Goal: Task Accomplishment & Management: Use online tool/utility

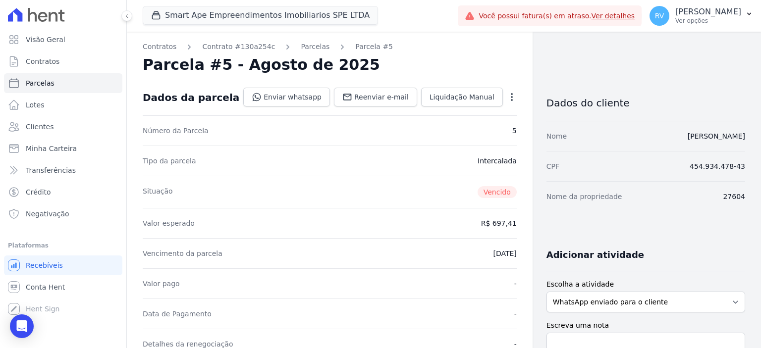
scroll to position [297, 0]
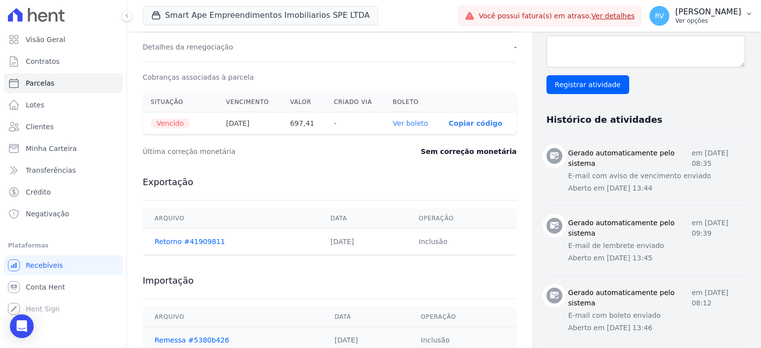
click at [702, 21] on p "Ver opções" at bounding box center [708, 21] width 66 height 8
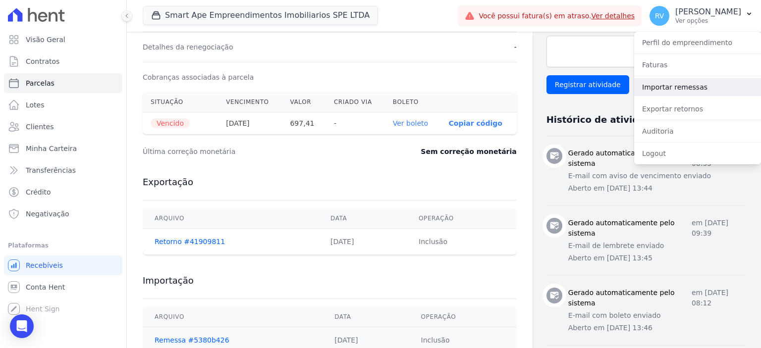
click at [674, 88] on link "Importar remessas" at bounding box center [697, 87] width 127 height 18
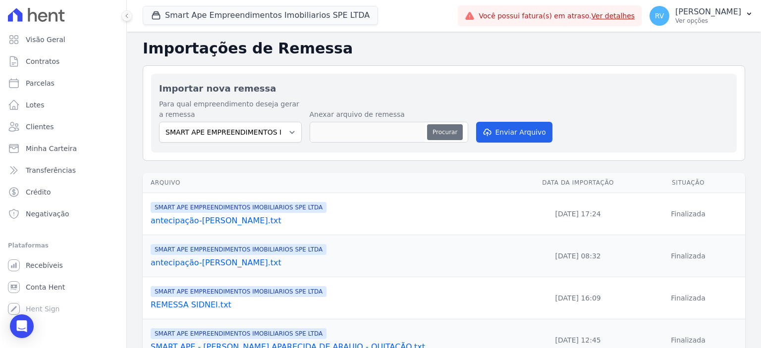
click at [449, 132] on button "Procurar" at bounding box center [445, 132] width 36 height 16
type input "antecipação-hiago.txt"
click at [514, 133] on button "Enviar Arquivo" at bounding box center [514, 132] width 76 height 21
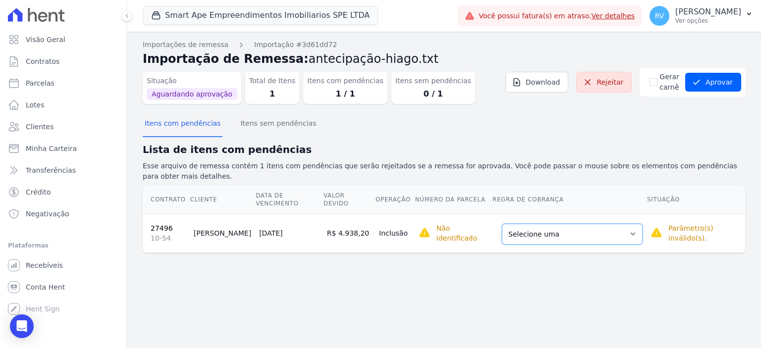
click at [565, 224] on select "Selecione uma Nova Parcela Avulsa Parcela Avulsa Existente Parcela Normal (36 X…" at bounding box center [572, 234] width 141 height 21
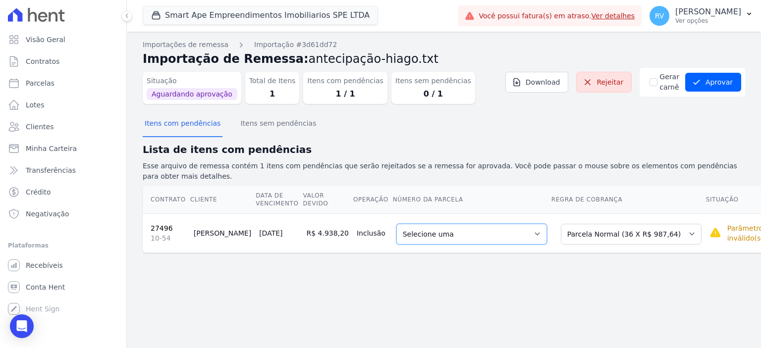
click at [467, 224] on select "Selecione uma 6 - [DATE] - R$ 987,64 - Agendado 7 - [DATE] - R$ 987,64 - Agenda…" at bounding box center [471, 234] width 151 height 21
click at [714, 84] on button "Aprovar" at bounding box center [713, 82] width 56 height 19
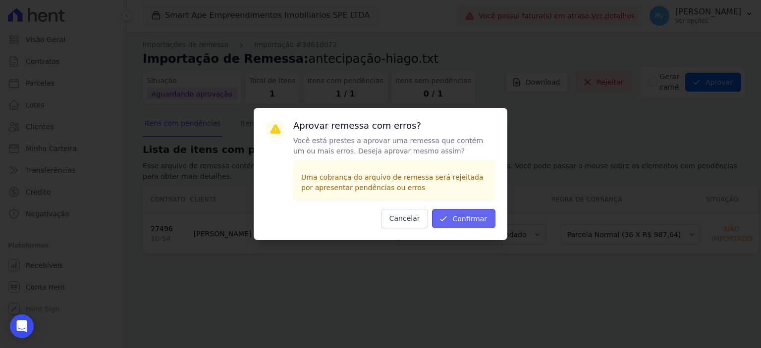
click at [477, 218] on button "Confirmar" at bounding box center [463, 218] width 63 height 19
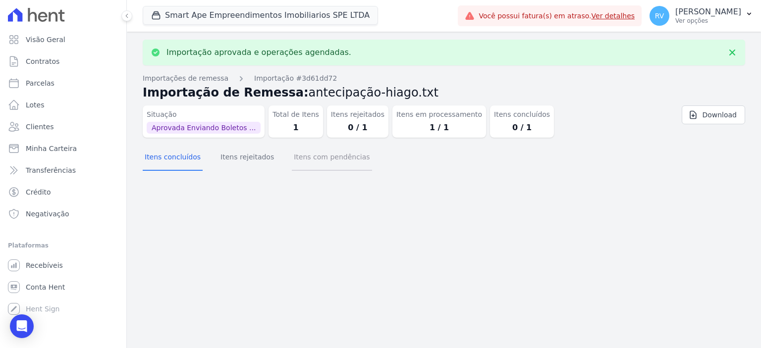
click at [313, 158] on button "Itens com pendências" at bounding box center [332, 158] width 80 height 26
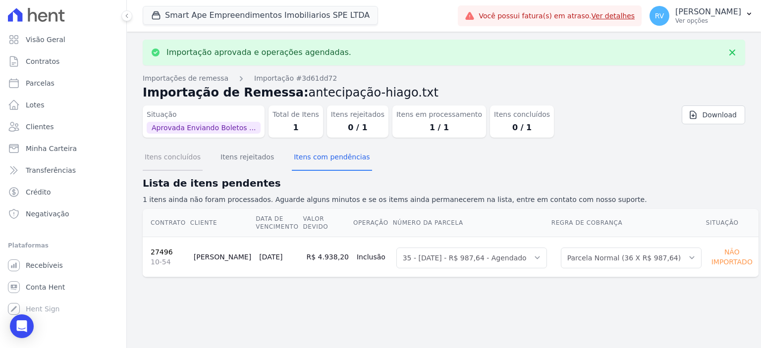
click at [175, 160] on button "Itens concluídos" at bounding box center [173, 158] width 60 height 26
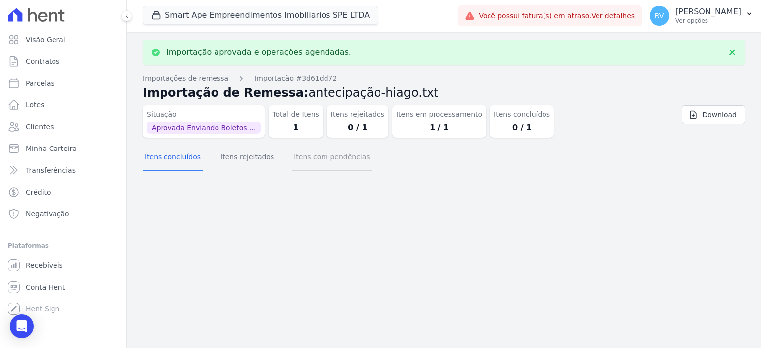
click at [292, 155] on button "Itens com pendências" at bounding box center [332, 158] width 80 height 26
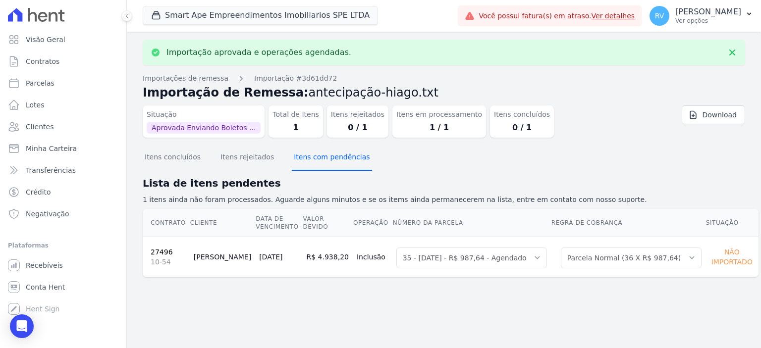
click at [297, 156] on button "Itens com pendências" at bounding box center [332, 158] width 80 height 26
click at [305, 157] on button "Itens com pendências" at bounding box center [332, 158] width 80 height 26
click at [314, 158] on button "Itens com pendências" at bounding box center [332, 158] width 80 height 26
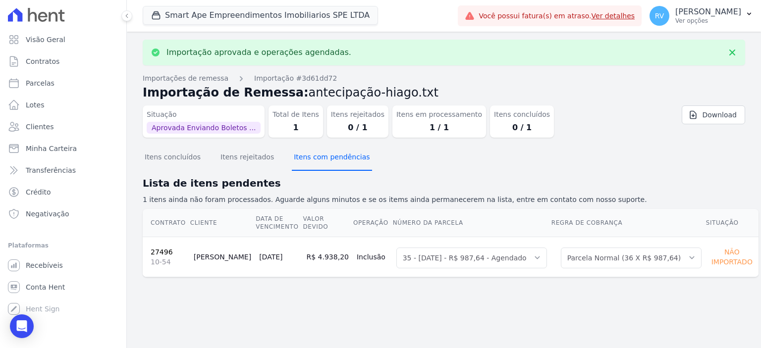
click at [314, 158] on button "Itens com pendências" at bounding box center [332, 158] width 80 height 26
click at [304, 157] on button "Itens com pendências" at bounding box center [332, 158] width 80 height 26
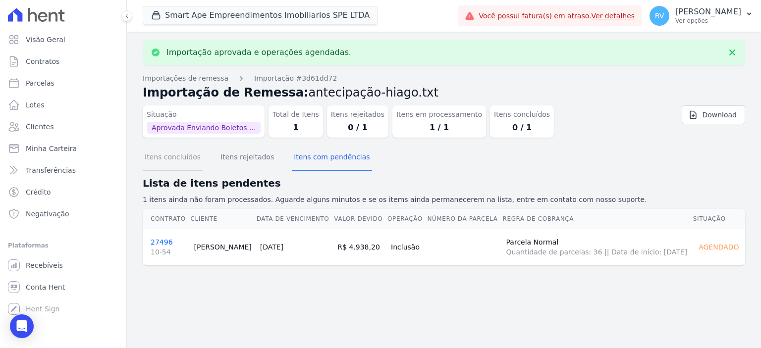
click at [181, 158] on button "Itens concluídos" at bounding box center [173, 158] width 60 height 26
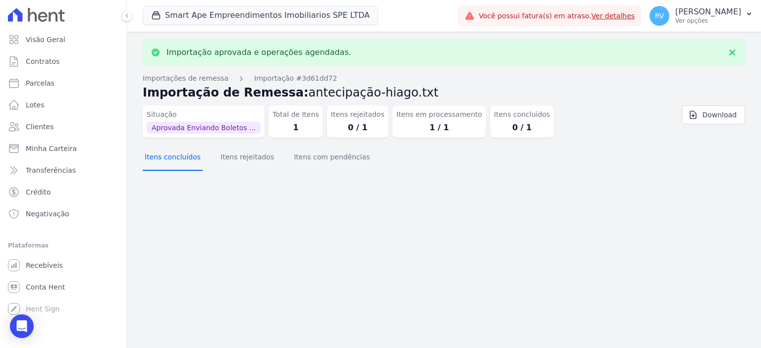
click at [167, 162] on button "Itens concluídos" at bounding box center [173, 158] width 60 height 26
click at [175, 160] on button "Itens concluídos" at bounding box center [173, 158] width 60 height 26
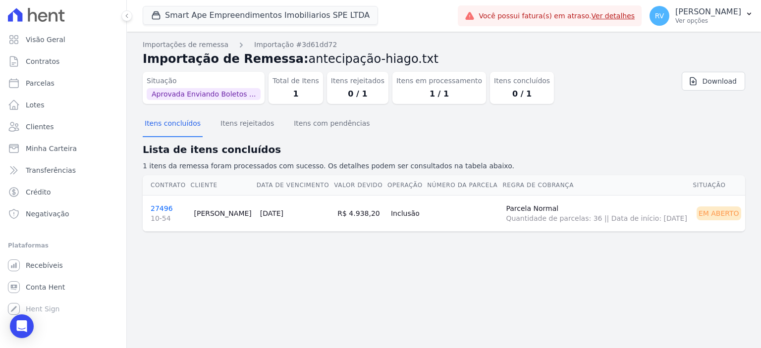
click at [162, 206] on link "27496 10-54" at bounding box center [168, 214] width 35 height 19
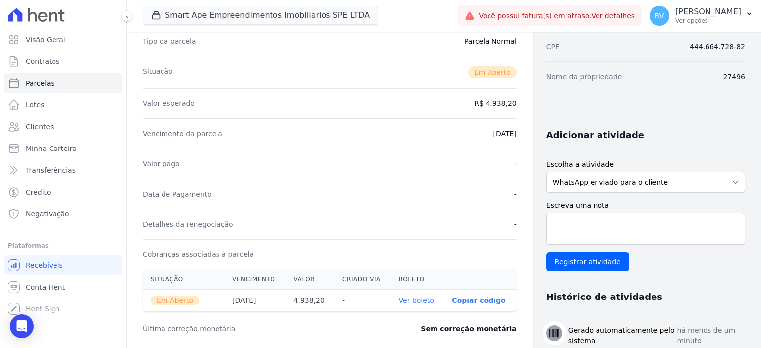
scroll to position [297, 0]
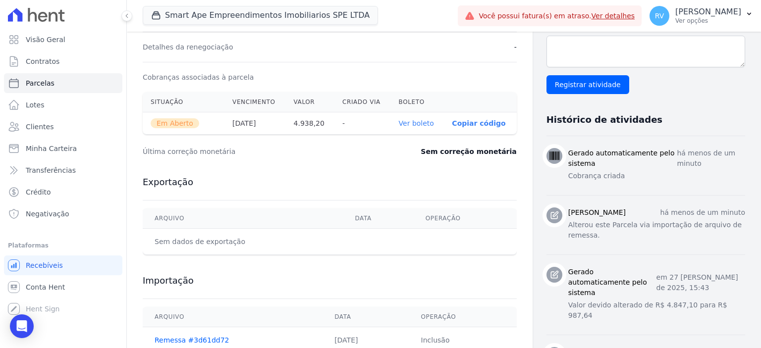
click at [410, 122] on link "Ver boleto" at bounding box center [416, 123] width 35 height 8
click at [64, 74] on link "Parcelas" at bounding box center [63, 83] width 118 height 20
select select
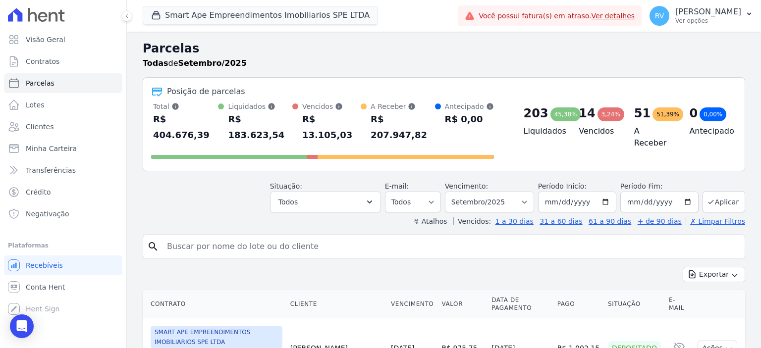
click at [295, 237] on input "search" at bounding box center [451, 247] width 580 height 20
paste input "[PERSON_NAME]"
type input "[PERSON_NAME]"
select select
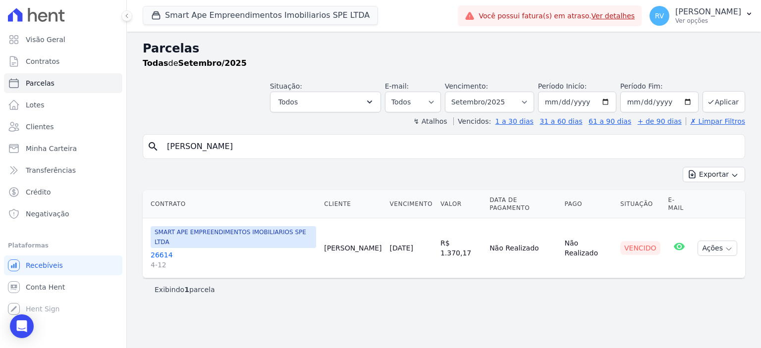
click at [174, 250] on link "26614 4-12" at bounding box center [234, 260] width 166 height 20
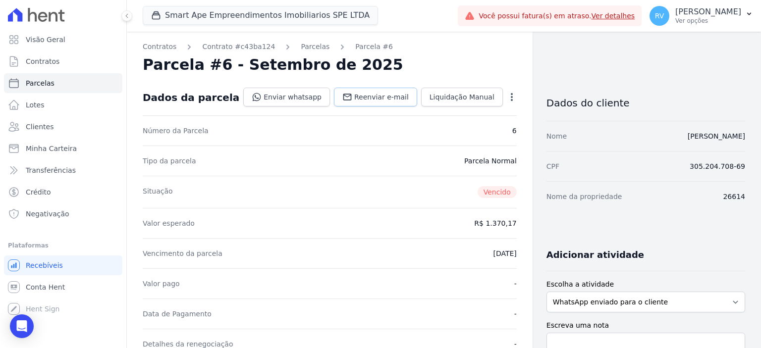
click at [381, 97] on span "Reenviar e-mail" at bounding box center [381, 97] width 55 height 10
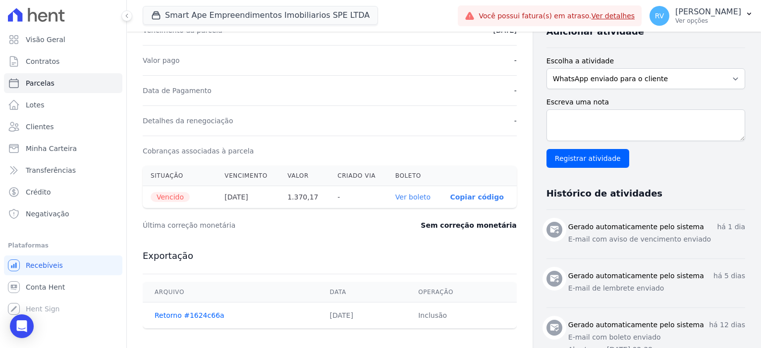
scroll to position [248, 0]
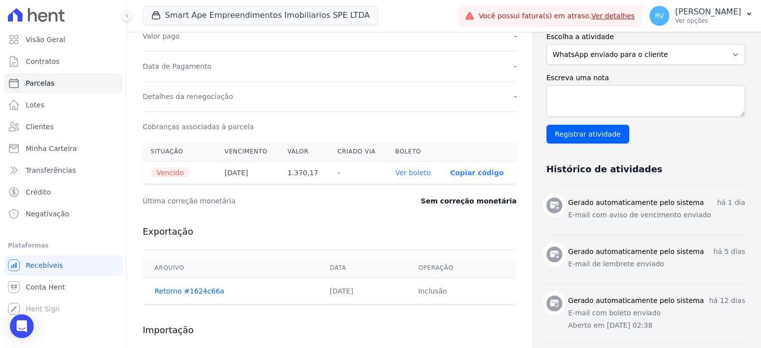
click at [418, 172] on link "Ver boleto" at bounding box center [412, 173] width 35 height 8
